Goal: Information Seeking & Learning: Understand process/instructions

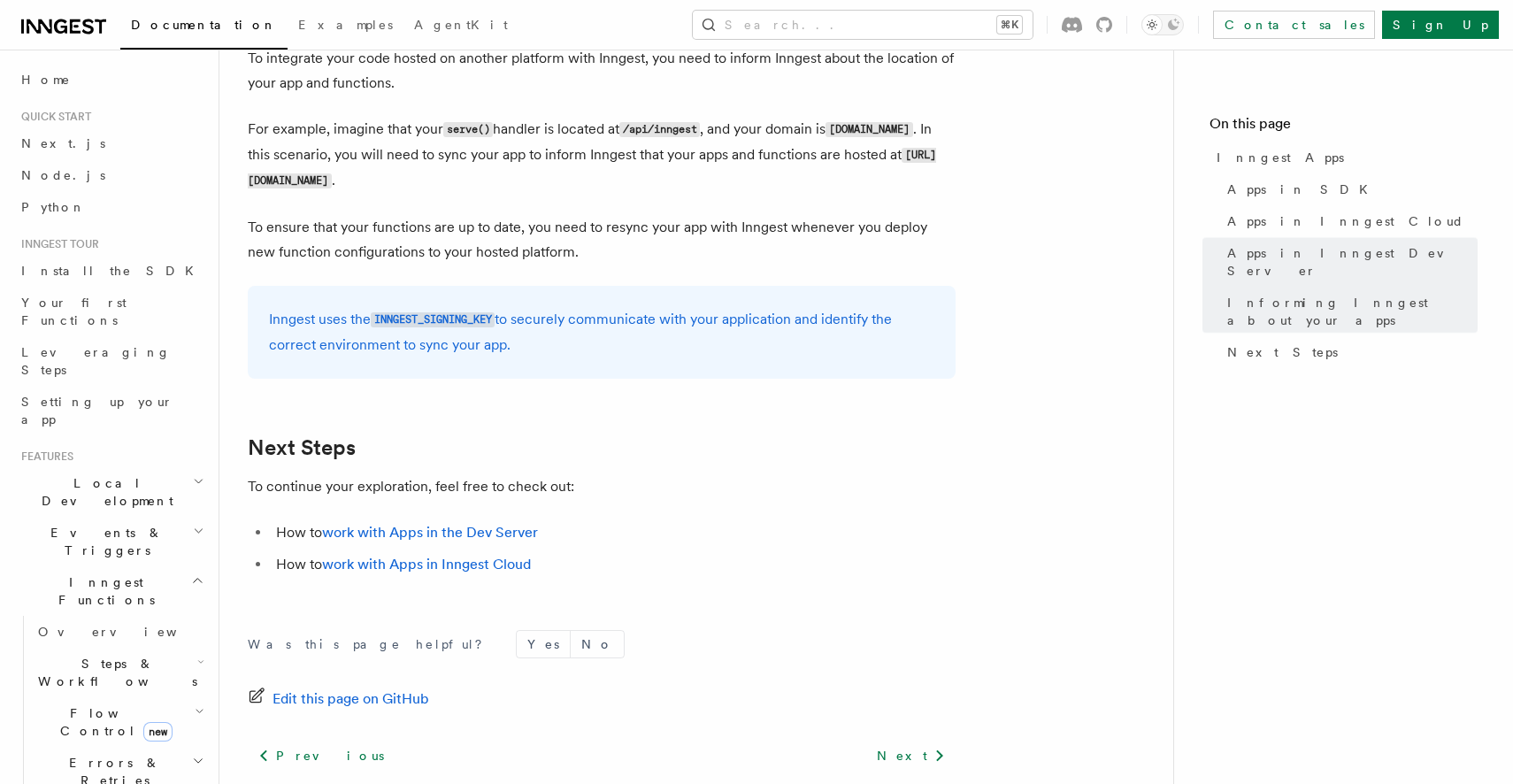
scroll to position [2733, 0]
click at [420, 563] on link "work with Apps in Inngest Cloud" at bounding box center [427, 562] width 209 height 17
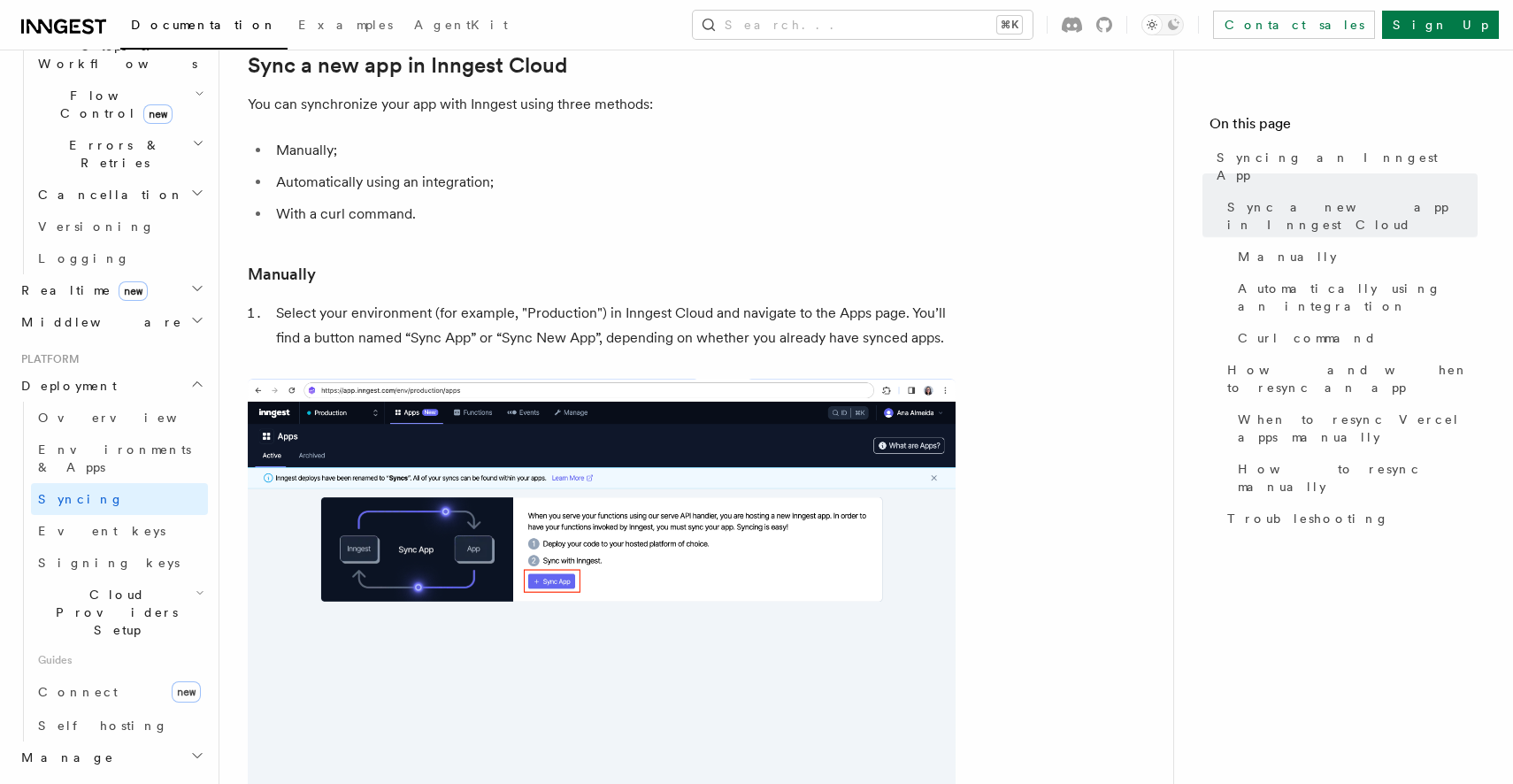
scroll to position [616, 0]
click at [155, 587] on span "Cloud Providers Setup" at bounding box center [113, 613] width 164 height 53
click at [153, 587] on span "Cloud Providers Setup" at bounding box center [113, 613] width 164 height 53
click at [102, 675] on link "Connect new" at bounding box center [120, 693] width 177 height 36
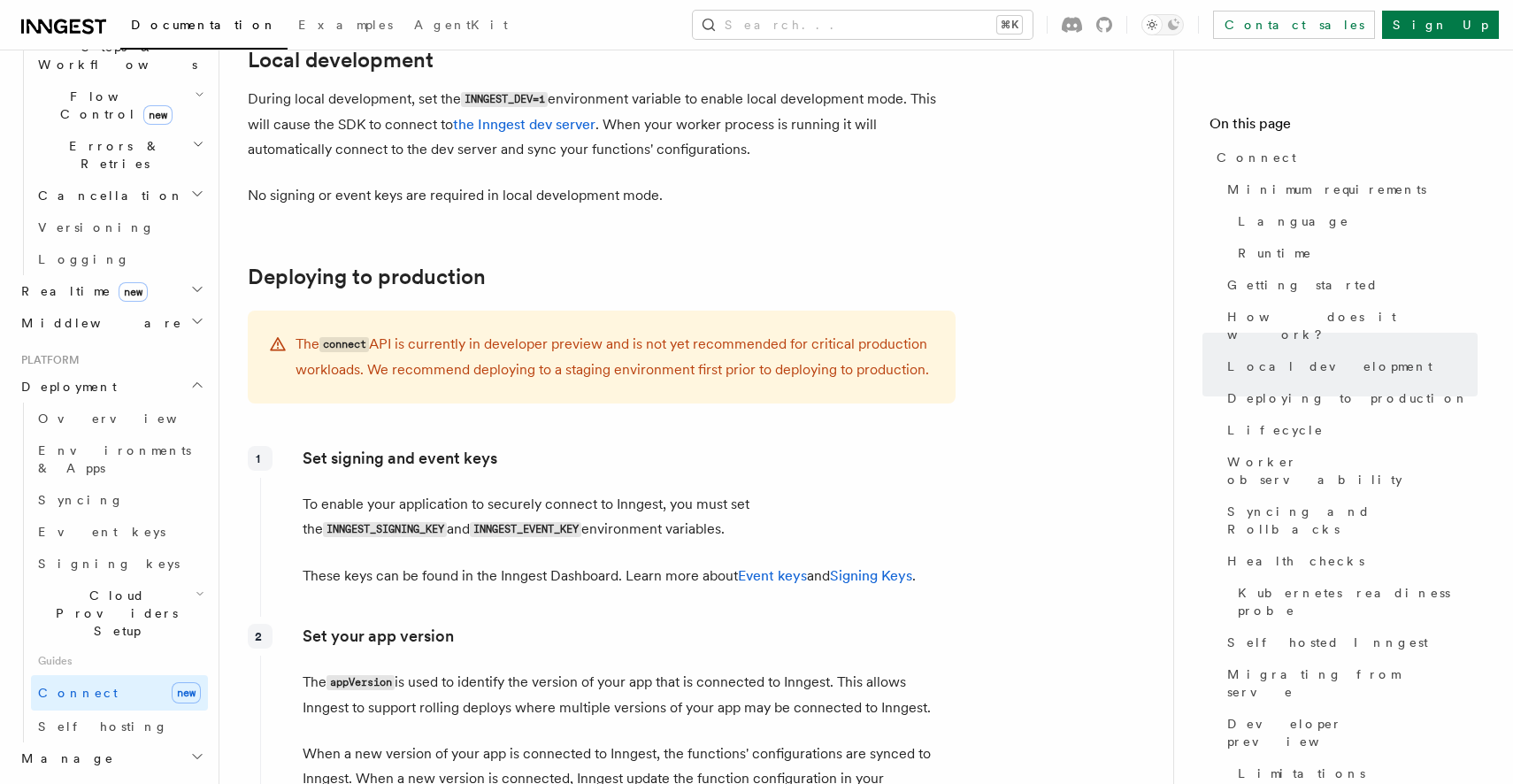
scroll to position [2289, 0]
click at [1246, 453] on span "Worker observability" at bounding box center [1352, 471] width 250 height 36
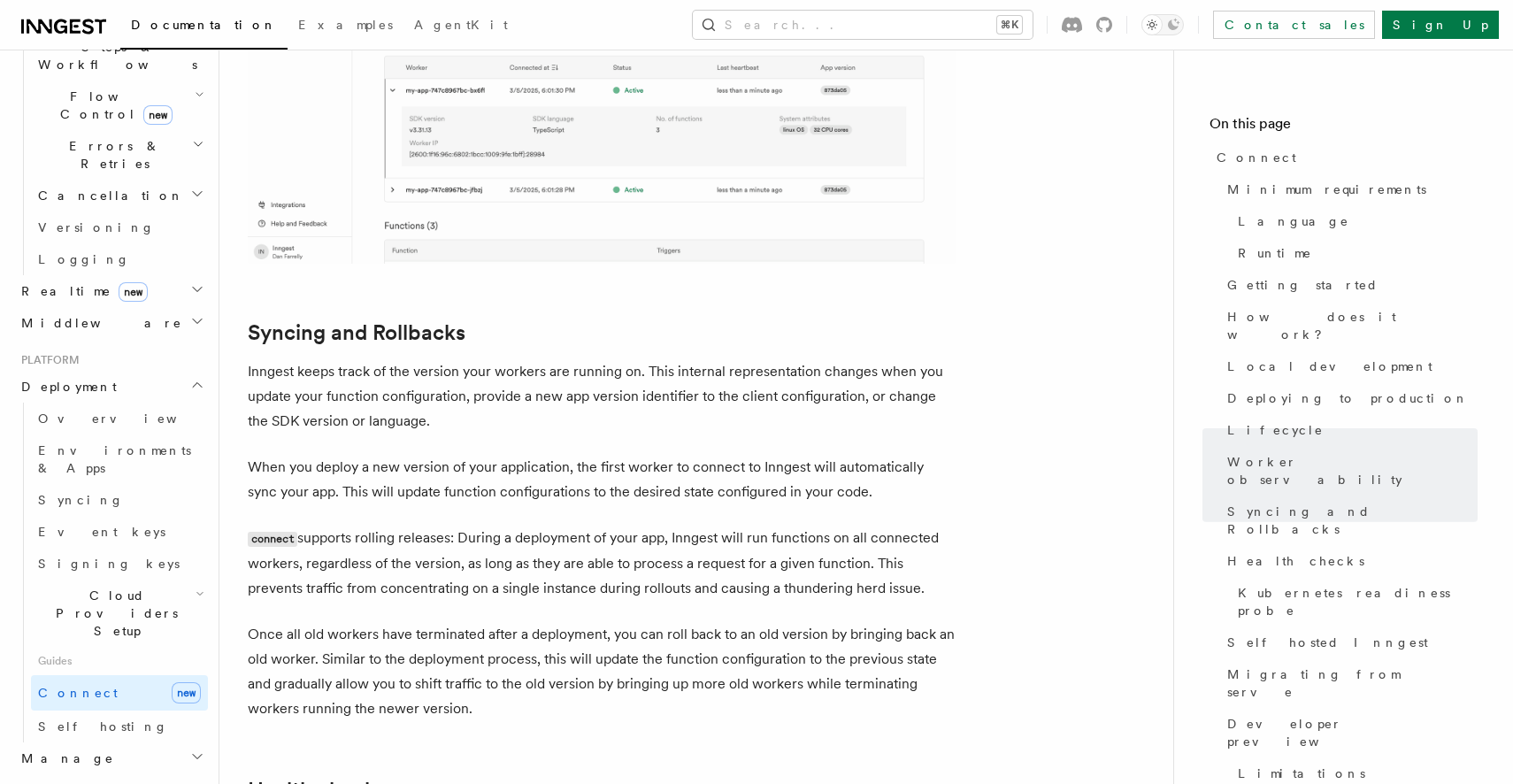
scroll to position [6642, 0]
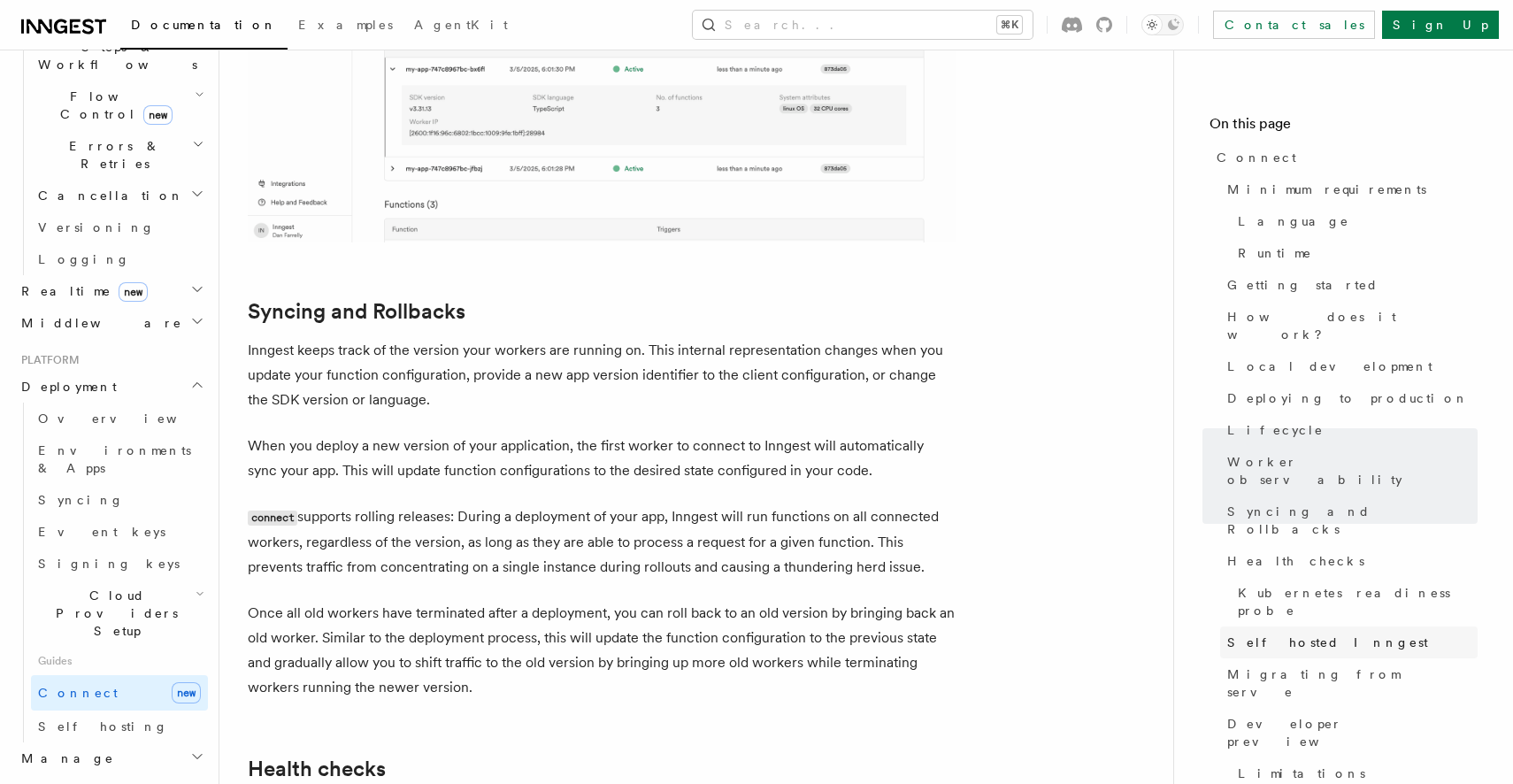
click at [1299, 626] on link "Self hosted Inngest" at bounding box center [1349, 642] width 257 height 32
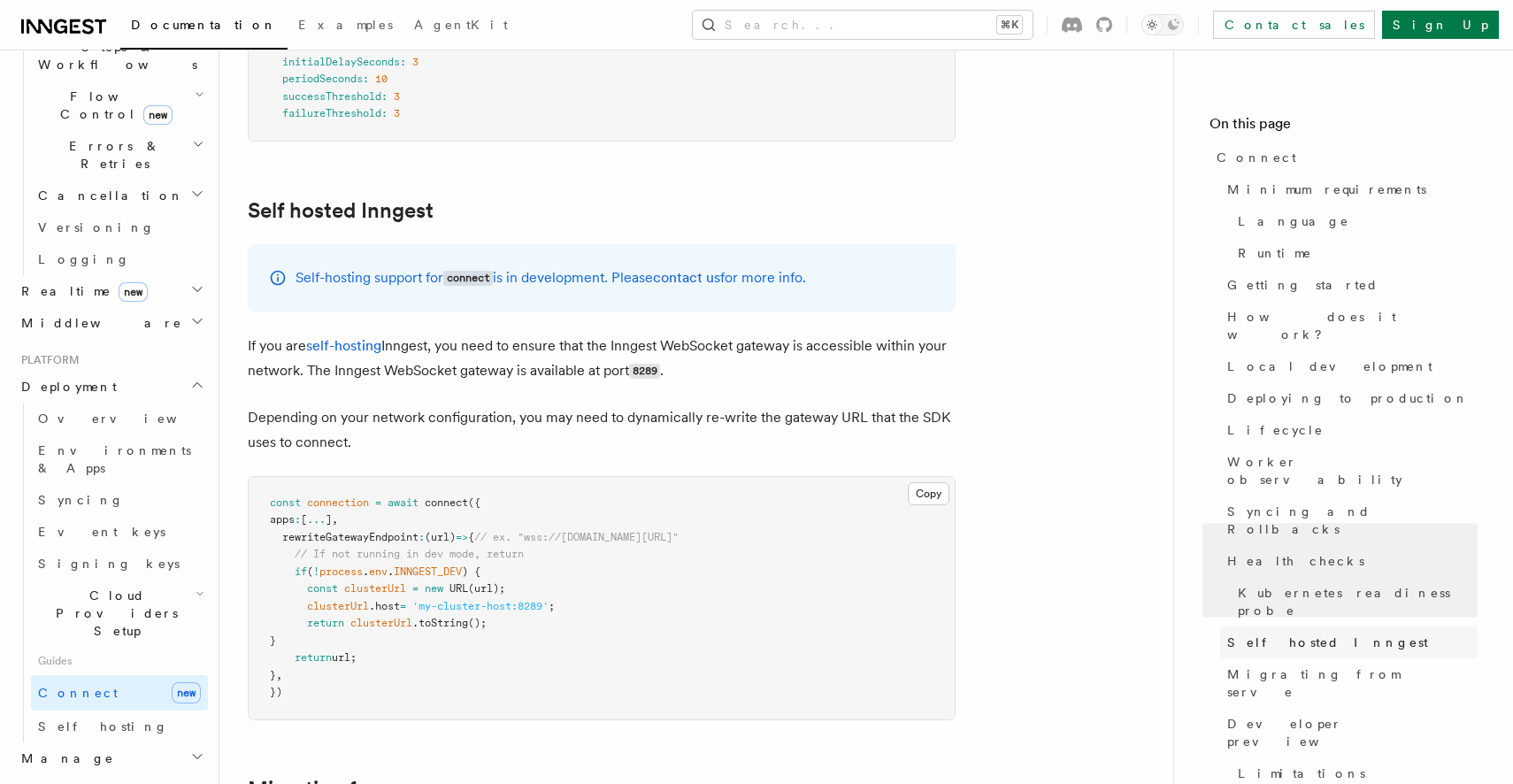
scroll to position [8692, 0]
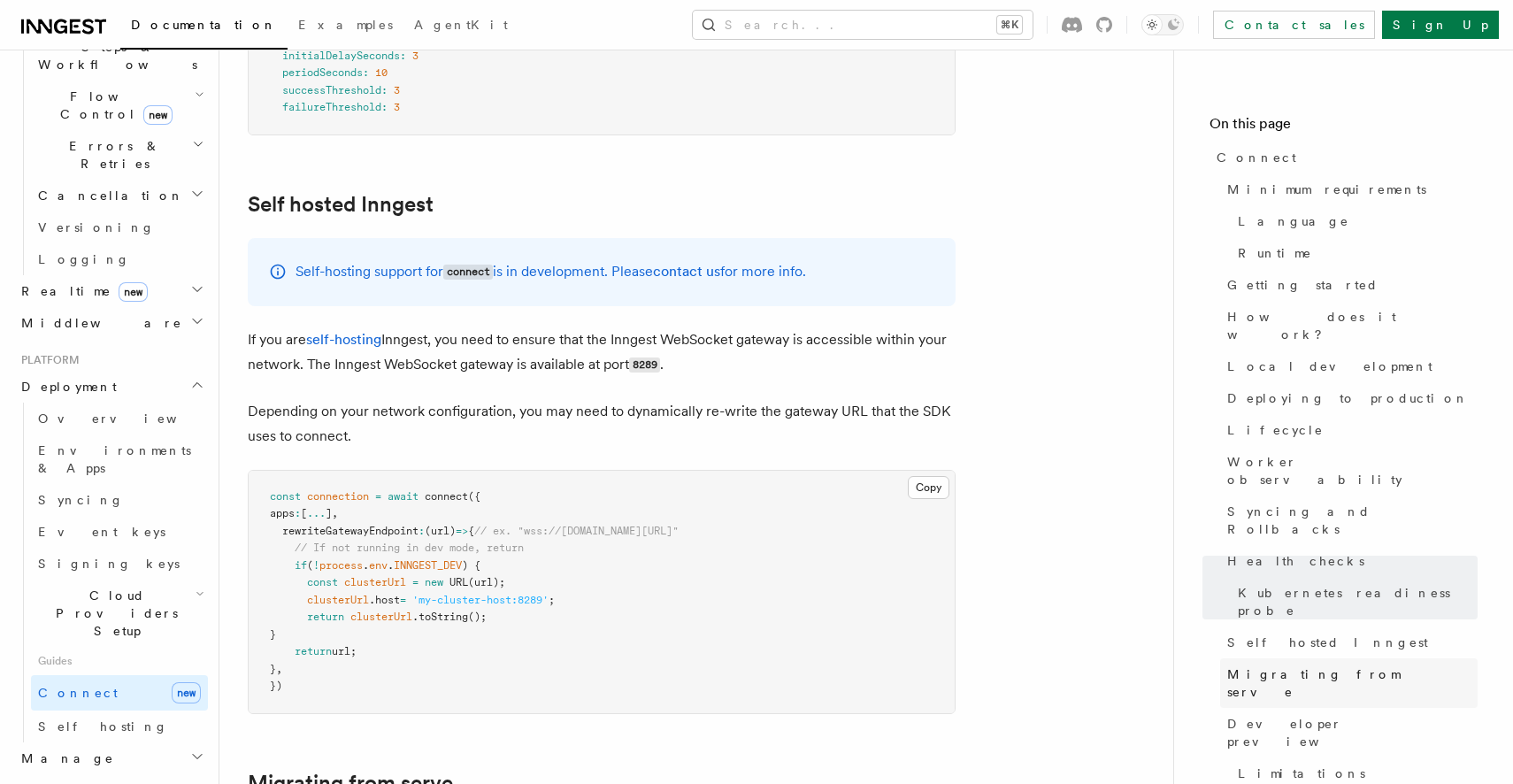
click at [1292, 665] on span "Migrating from serve" at bounding box center [1352, 683] width 250 height 36
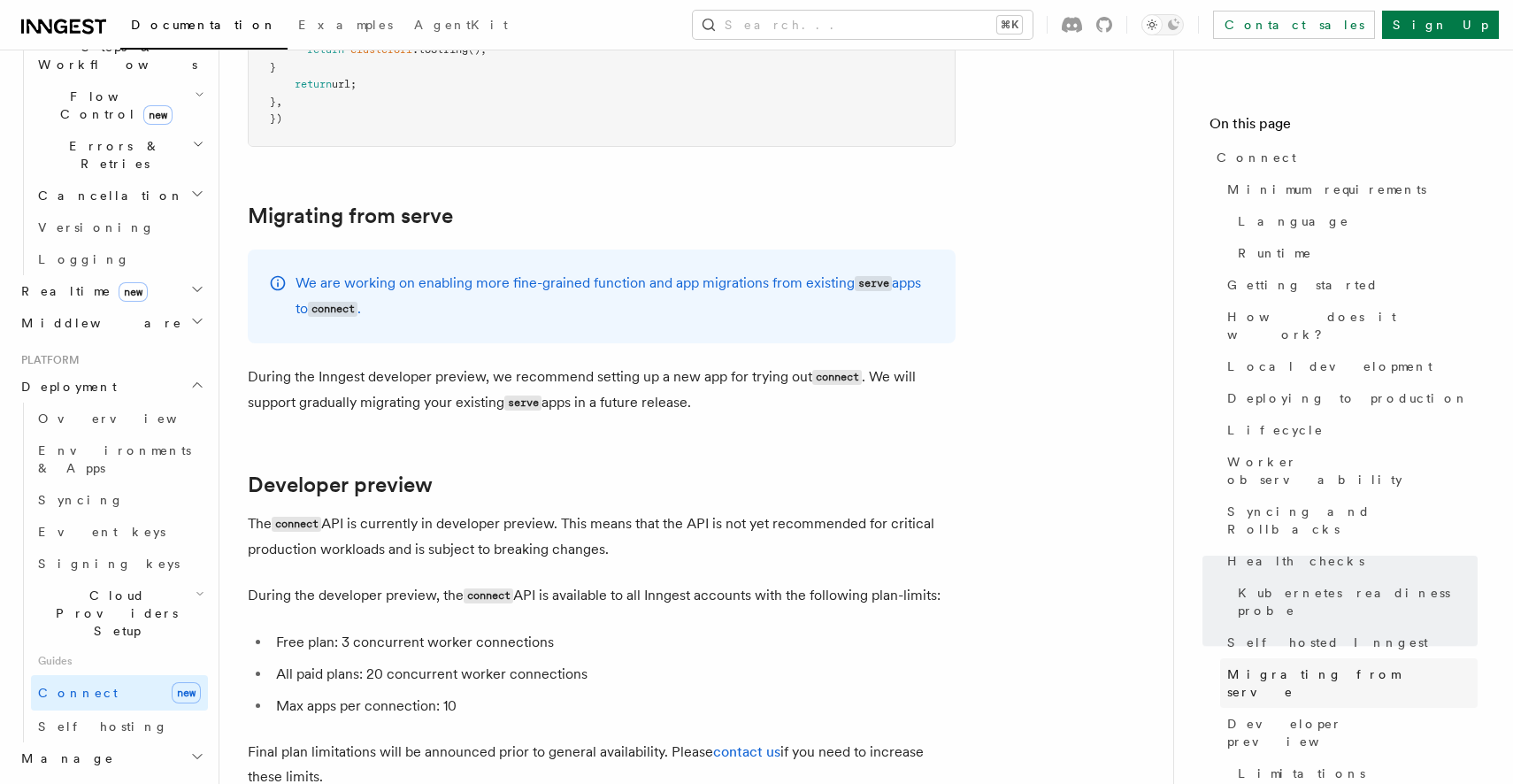
scroll to position [9271, 0]
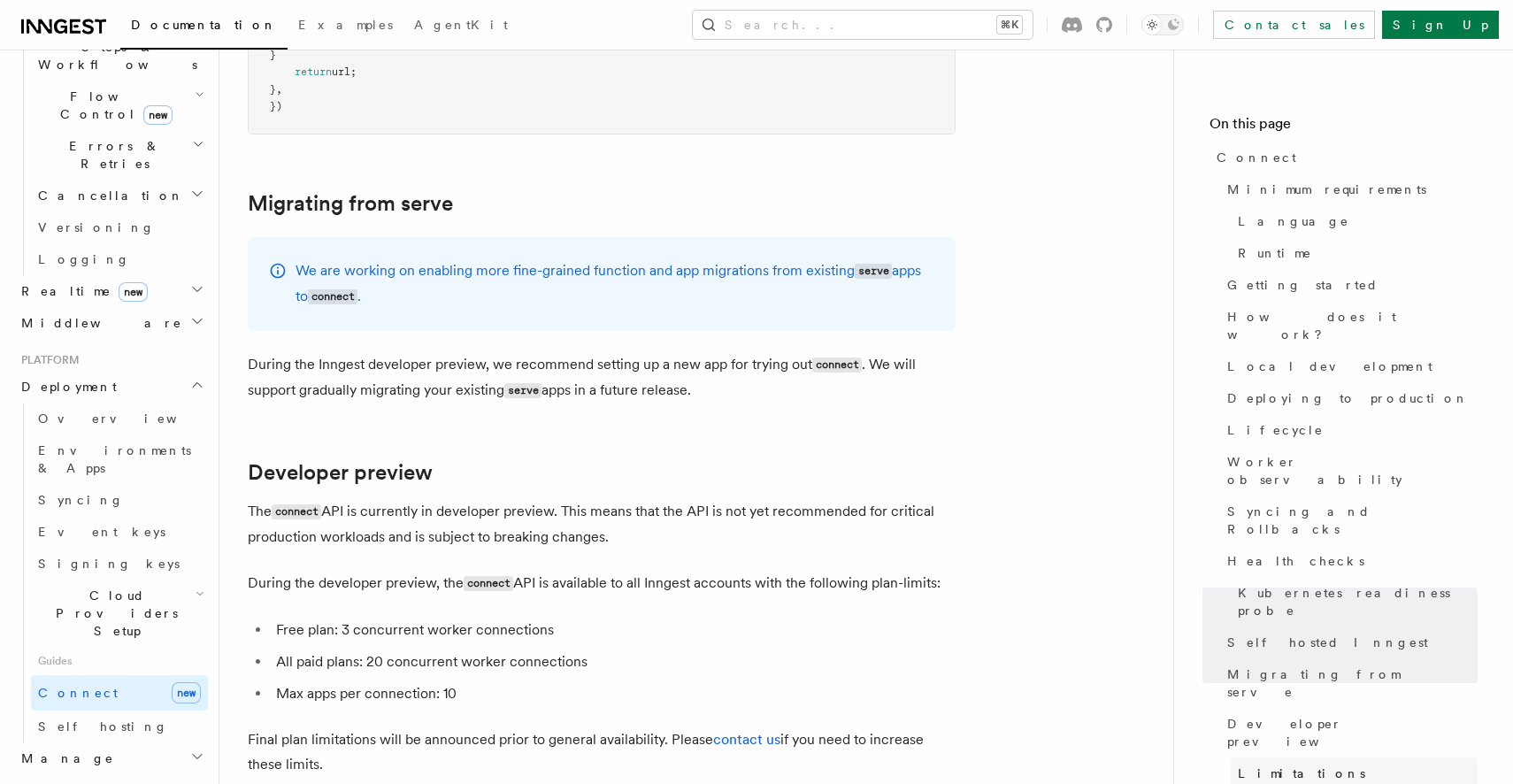
click at [1243, 757] on link "Limitations" at bounding box center [1354, 773] width 247 height 32
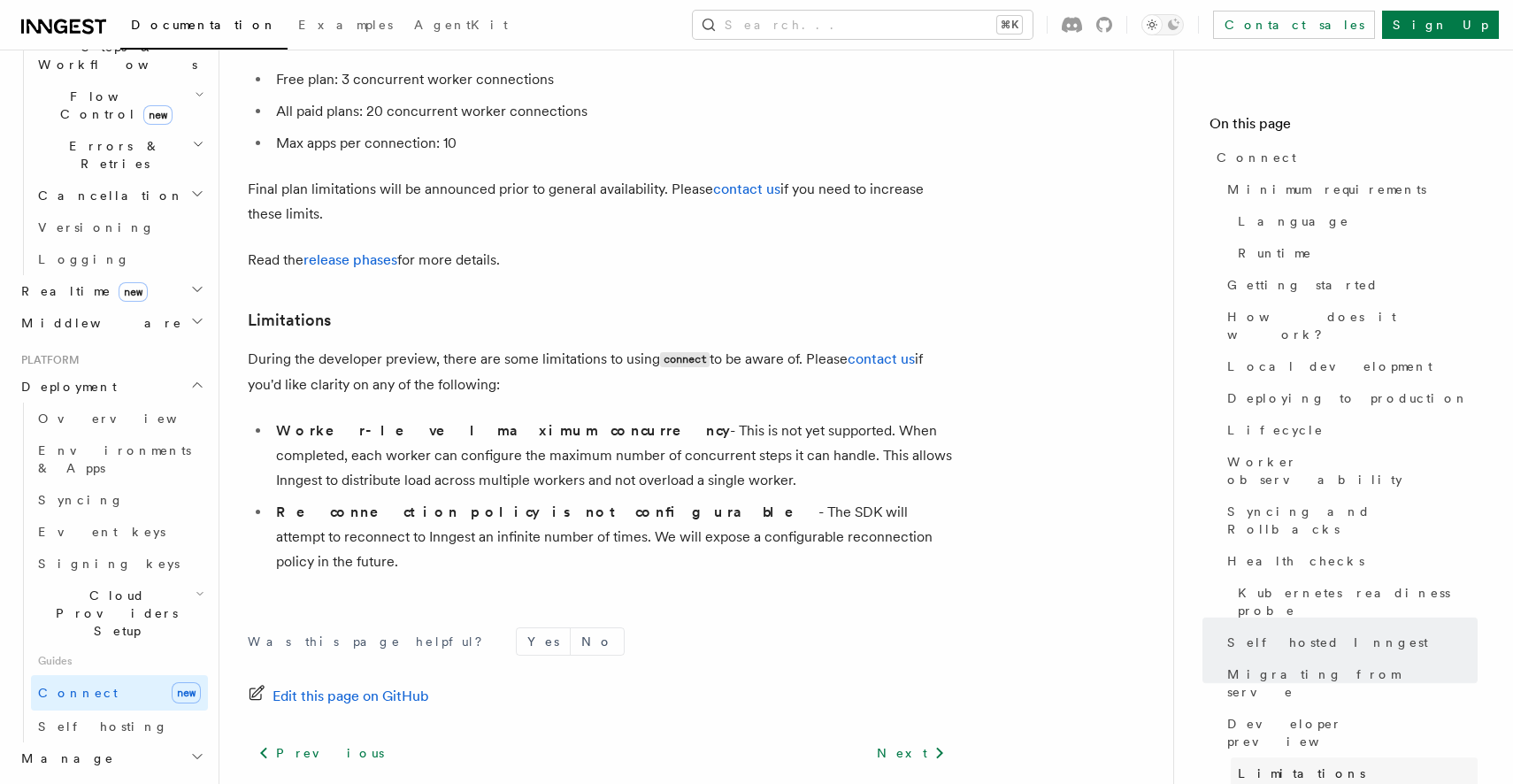
scroll to position [9831, 0]
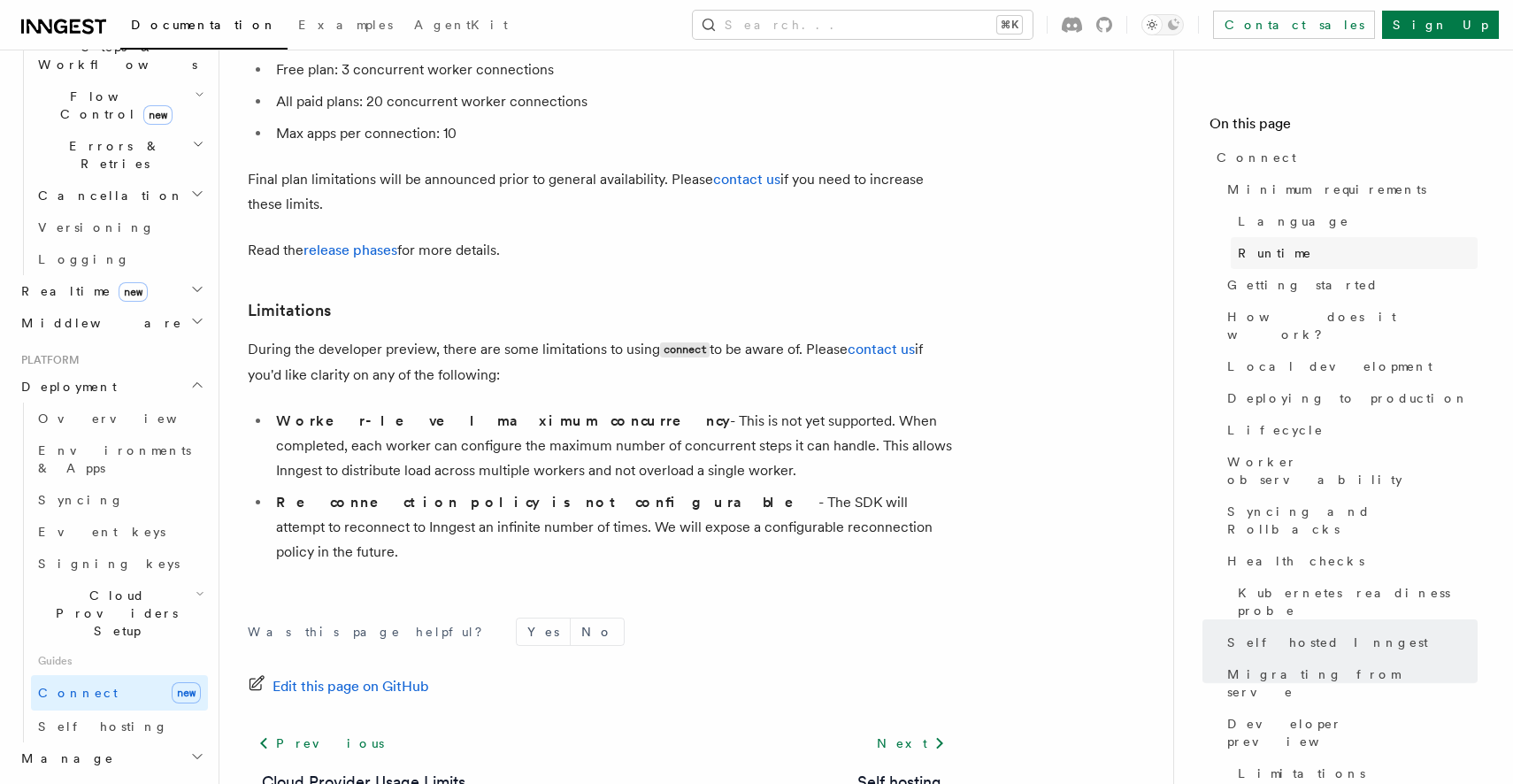
click at [1250, 248] on span "Runtime" at bounding box center [1275, 253] width 74 height 18
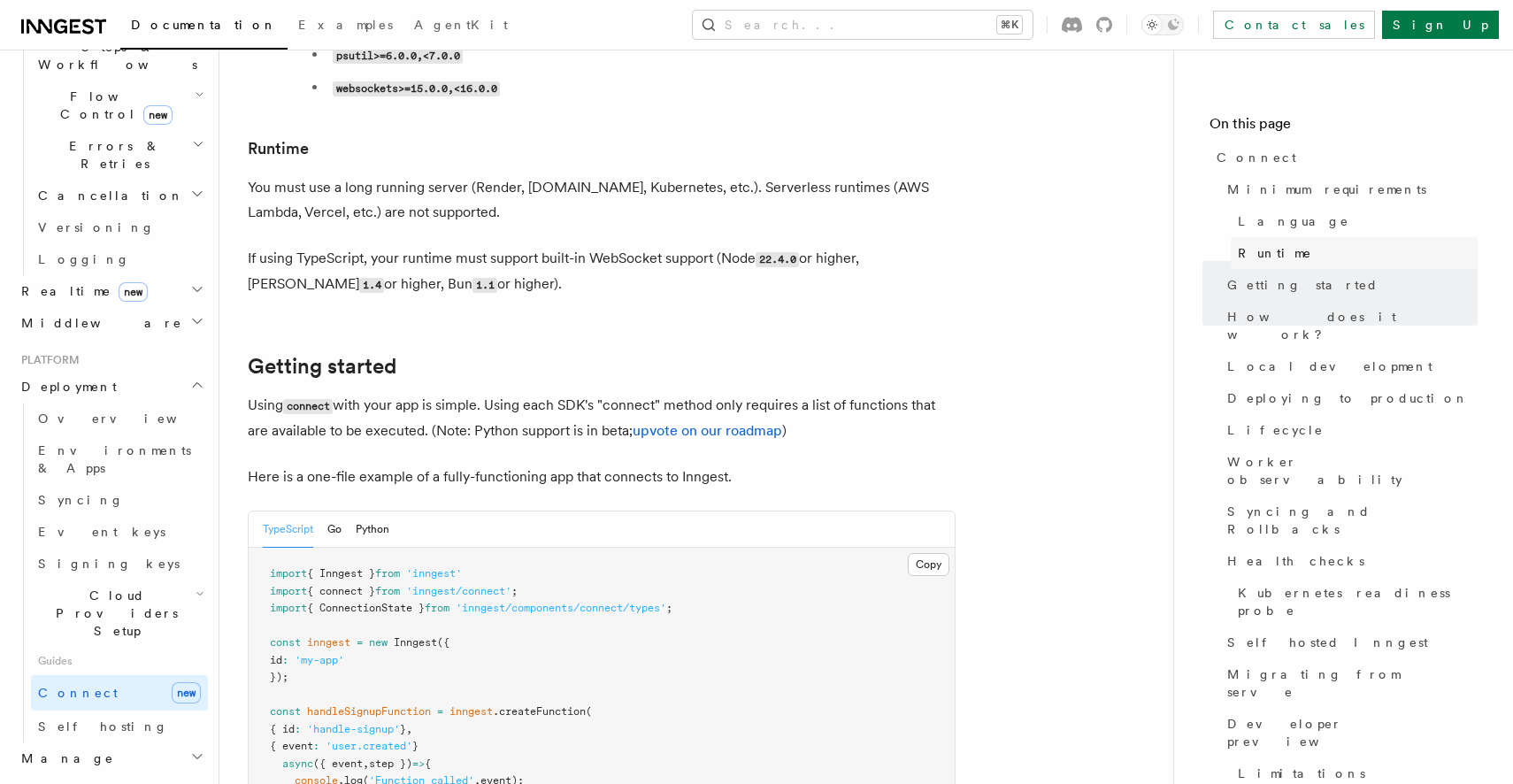
scroll to position [877, 0]
